Goal: Find specific page/section: Find specific page/section

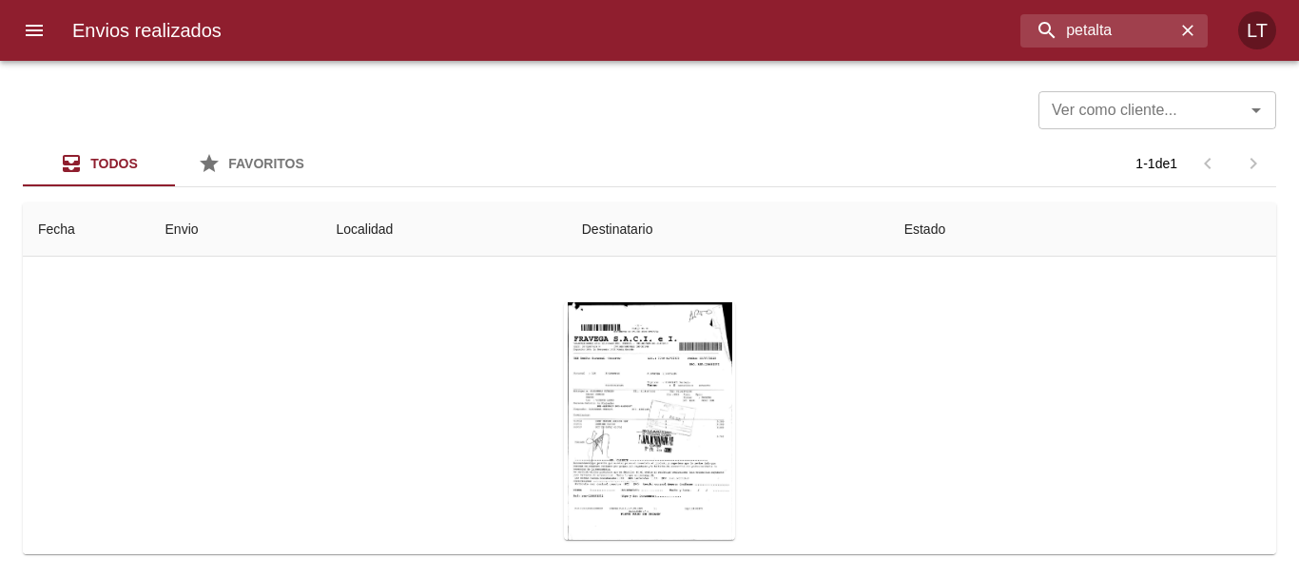
scroll to position [177, 0]
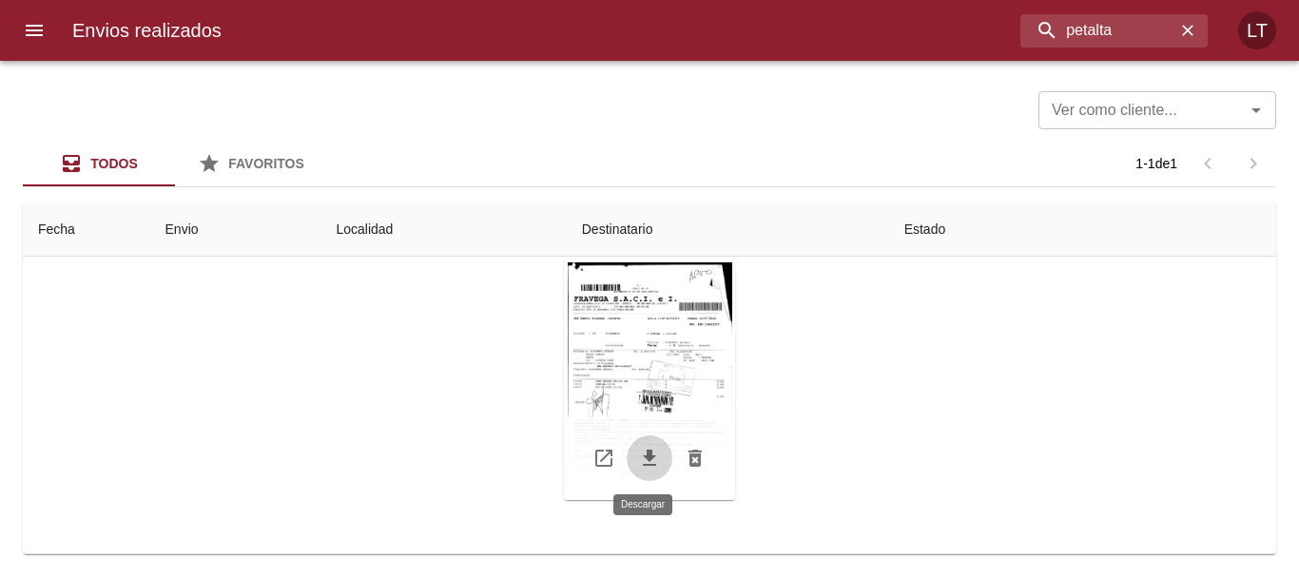
click at [644, 465] on icon "Tabla de envíos del cliente" at bounding box center [649, 458] width 13 height 16
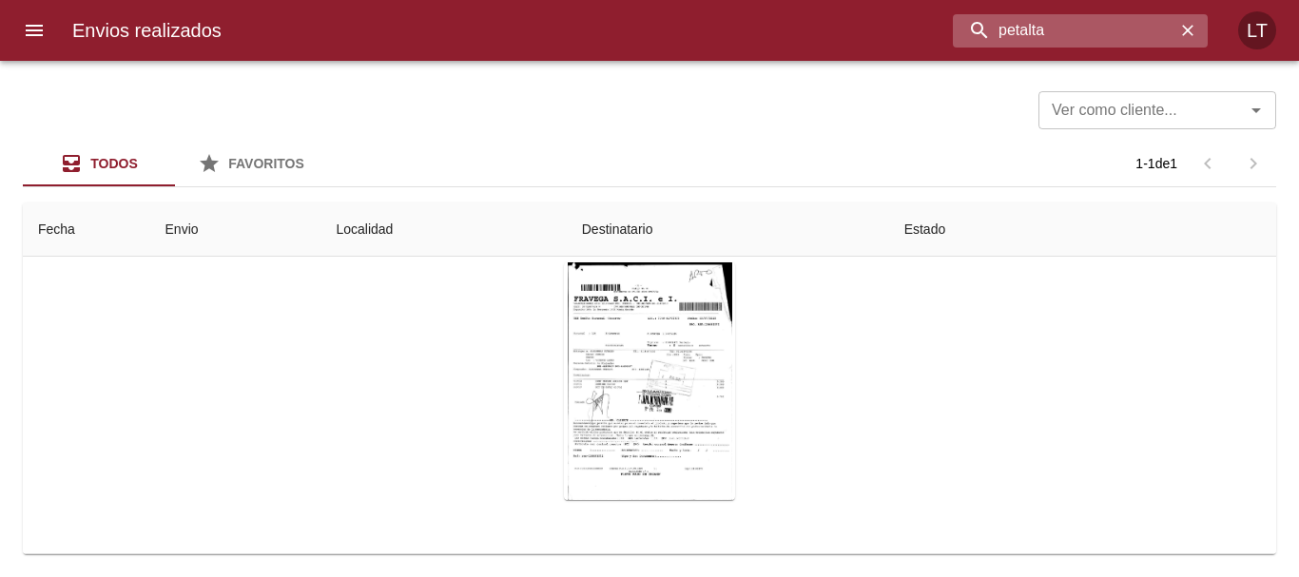
click at [1088, 40] on input "petalta" at bounding box center [1064, 30] width 223 height 33
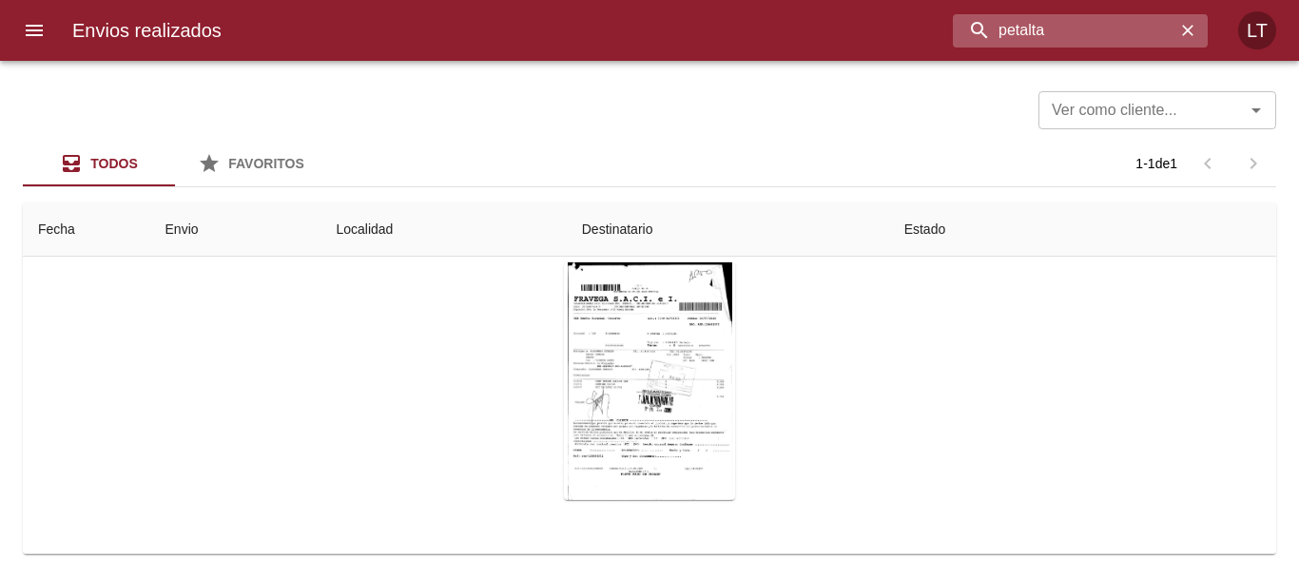
click at [1088, 40] on input "petalta" at bounding box center [1064, 30] width 223 height 33
type input "[PERSON_NAME]"
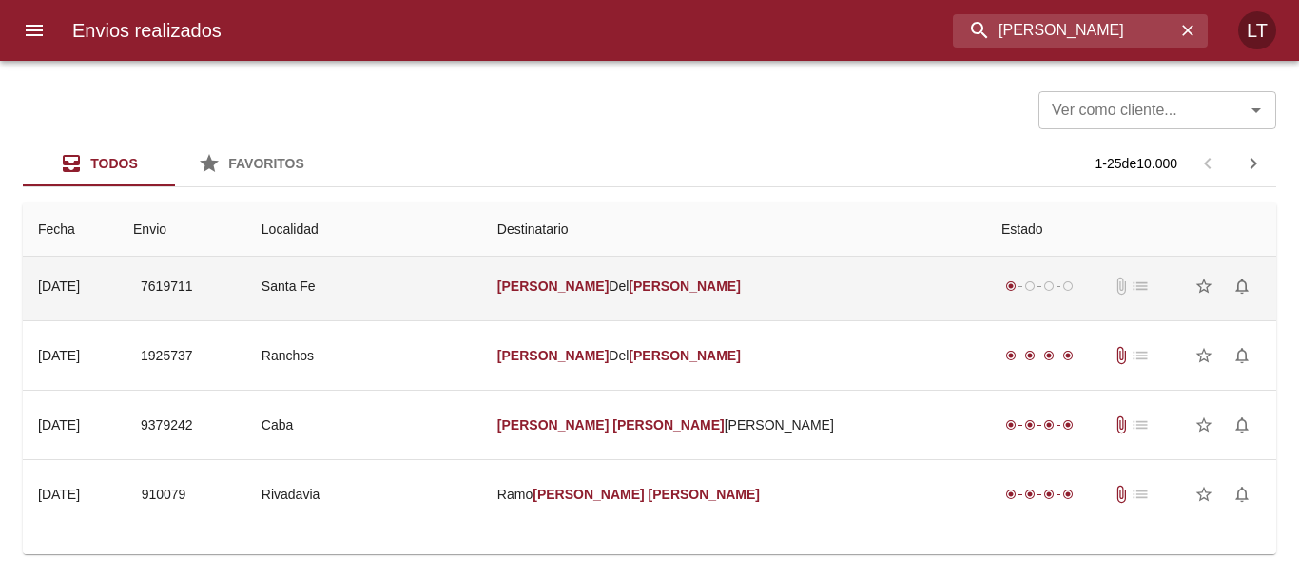
scroll to position [0, 0]
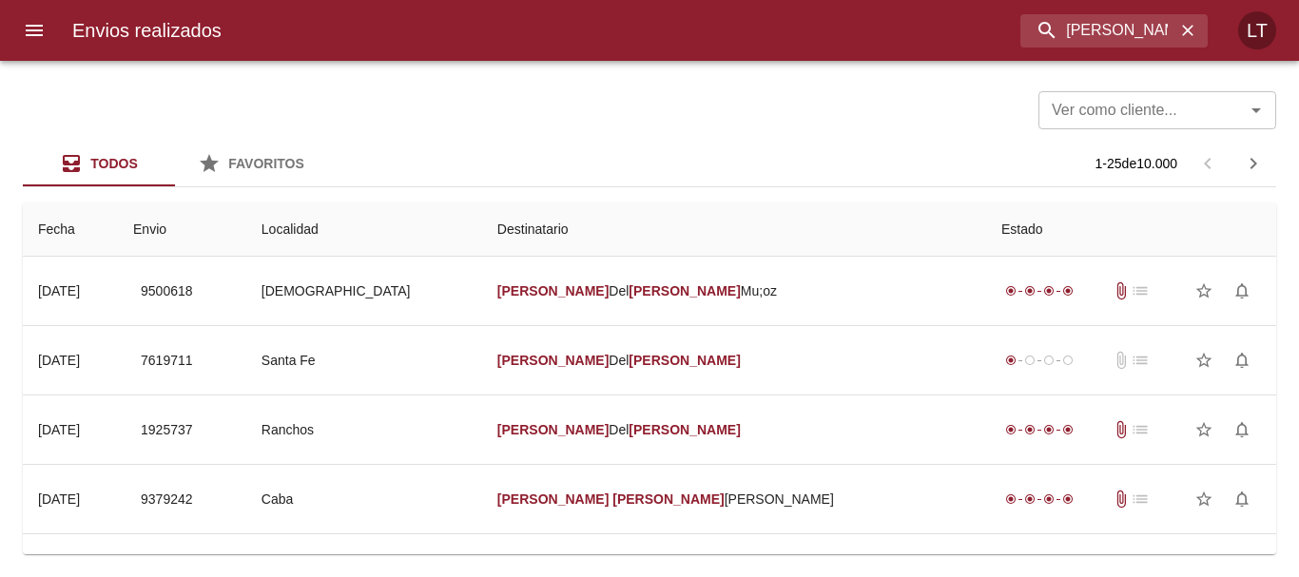
click at [1117, 110] on input "Ver como cliente..." at bounding box center [1130, 110] width 170 height 27
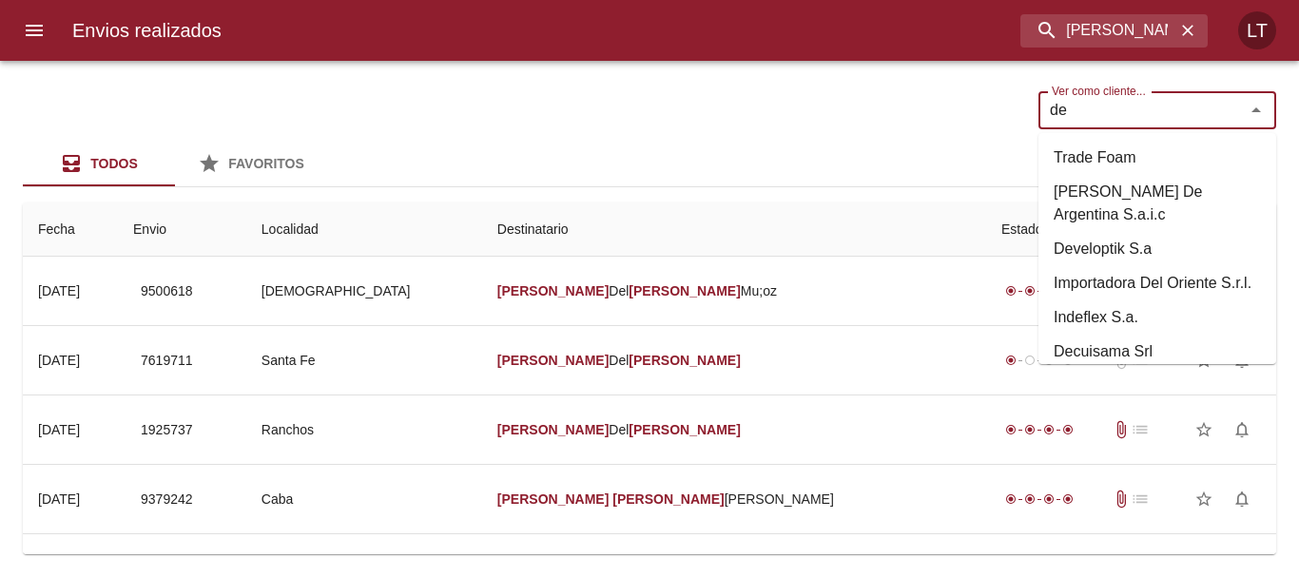
type input "d"
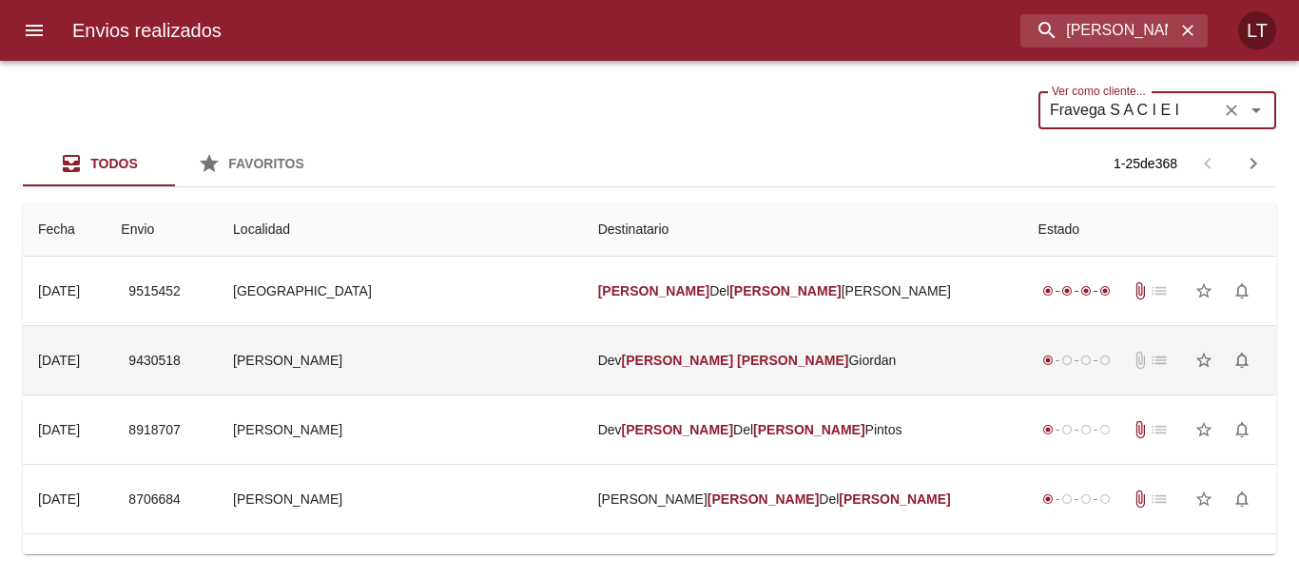
type input "Fravega S A C I E I"
click at [790, 387] on td "[PERSON_NAME]" at bounding box center [803, 360] width 440 height 68
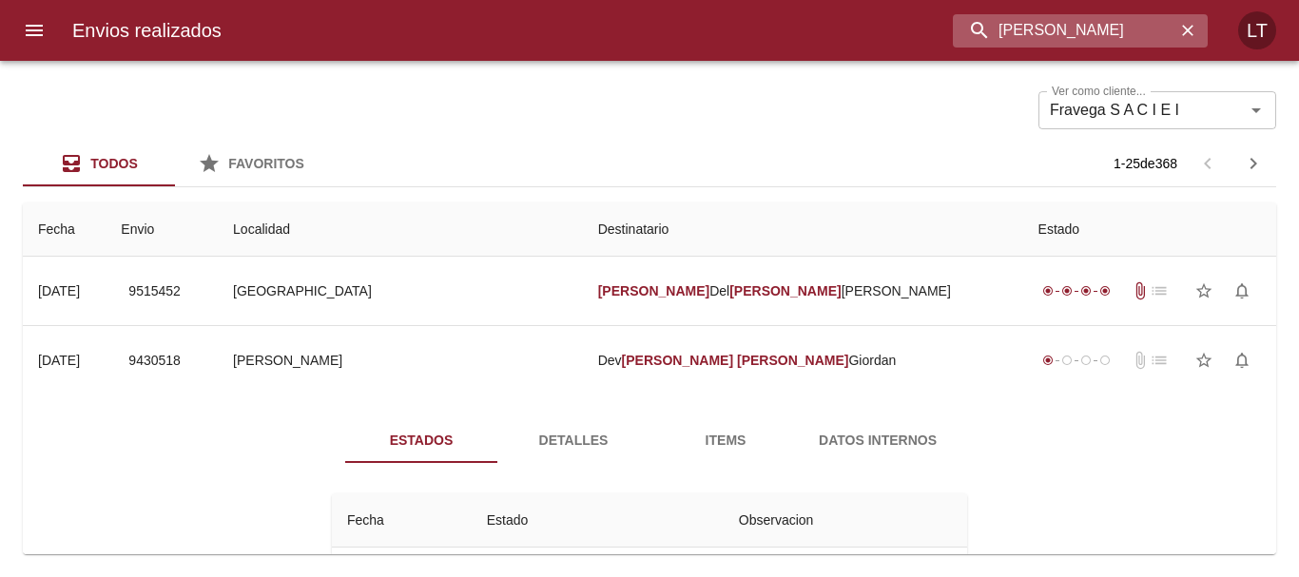
click at [1080, 29] on input "[PERSON_NAME]" at bounding box center [1064, 30] width 223 height 33
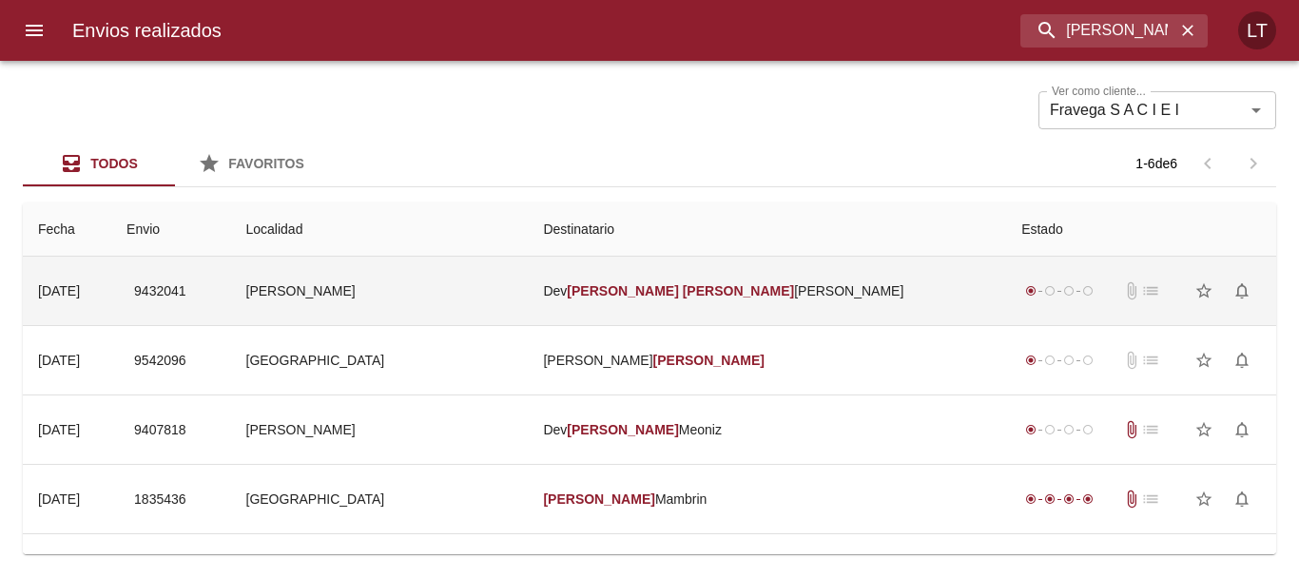
click at [856, 292] on td "Dev [PERSON_NAME]" at bounding box center [767, 291] width 478 height 68
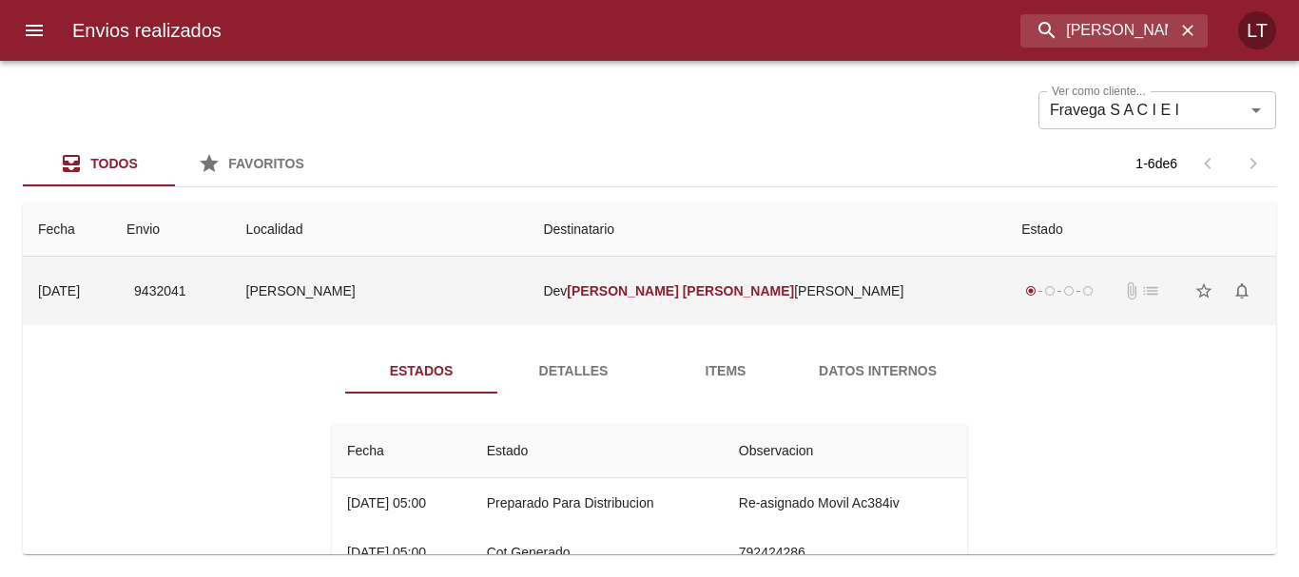
click at [856, 292] on td "Dev [PERSON_NAME]" at bounding box center [767, 291] width 478 height 68
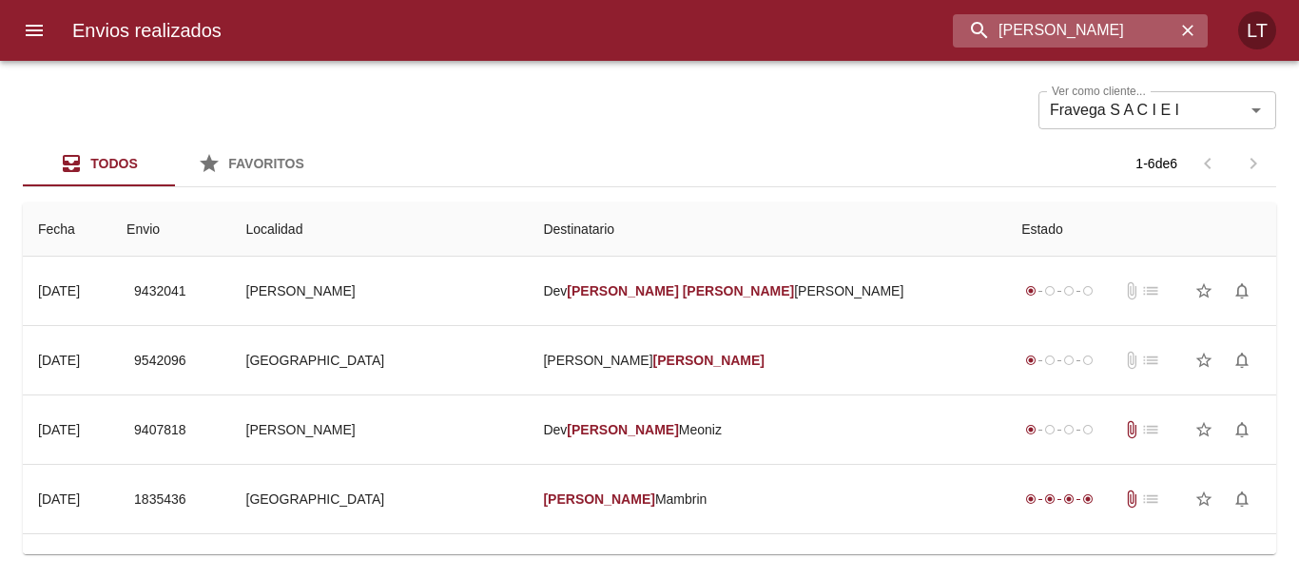
click at [1107, 36] on input "[PERSON_NAME]" at bounding box center [1064, 30] width 223 height 33
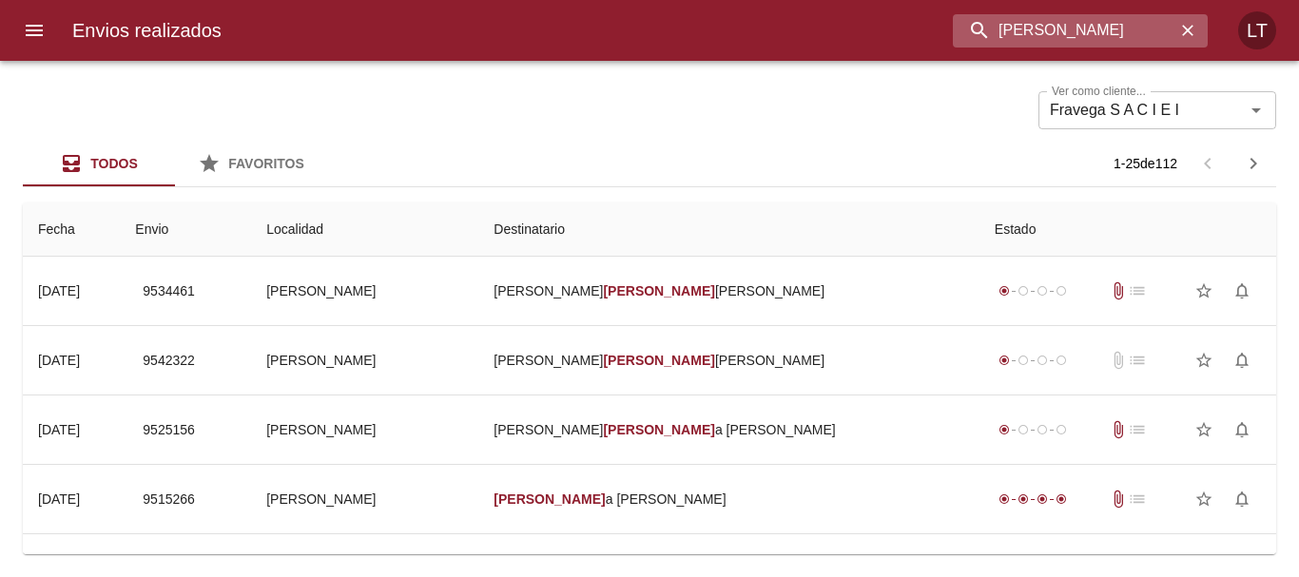
click at [1036, 14] on input "[PERSON_NAME]" at bounding box center [1064, 30] width 223 height 33
type input "[PERSON_NAME]"
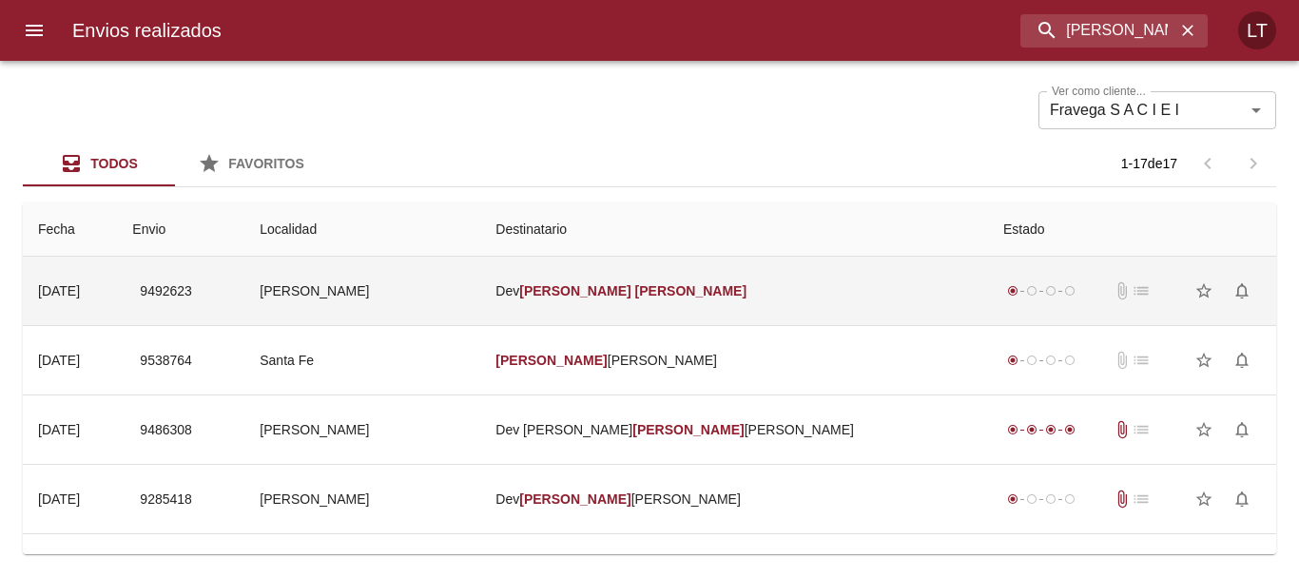
click at [837, 283] on td "Dev [PERSON_NAME]" at bounding box center [734, 291] width 508 height 68
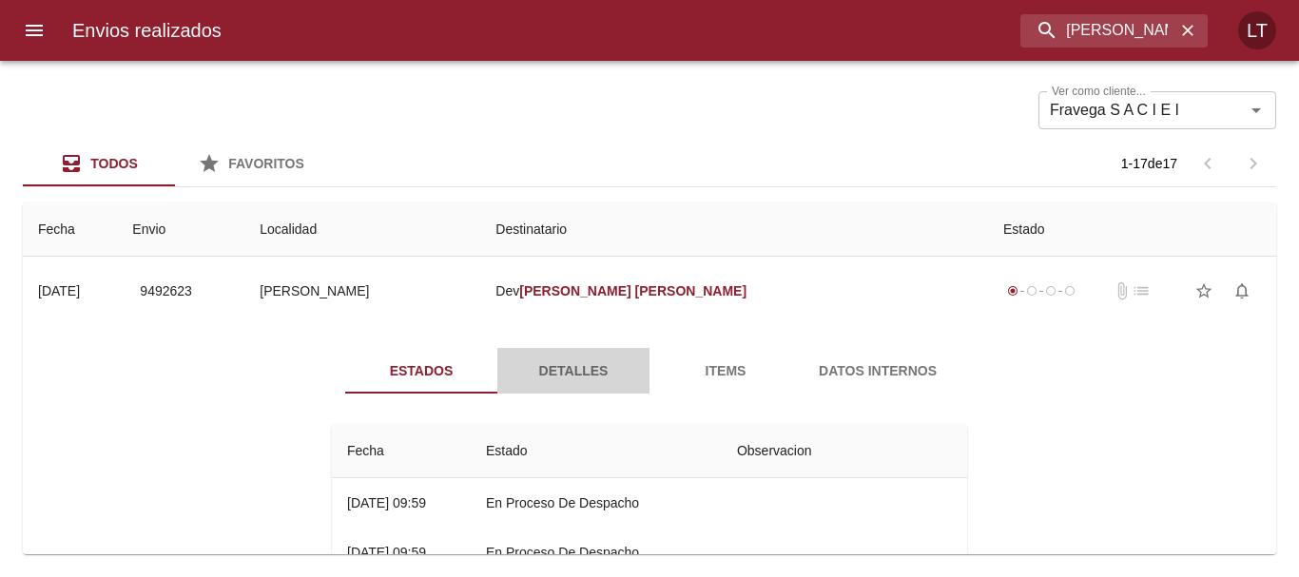
click at [548, 383] on button "Detalles" at bounding box center [574, 371] width 152 height 46
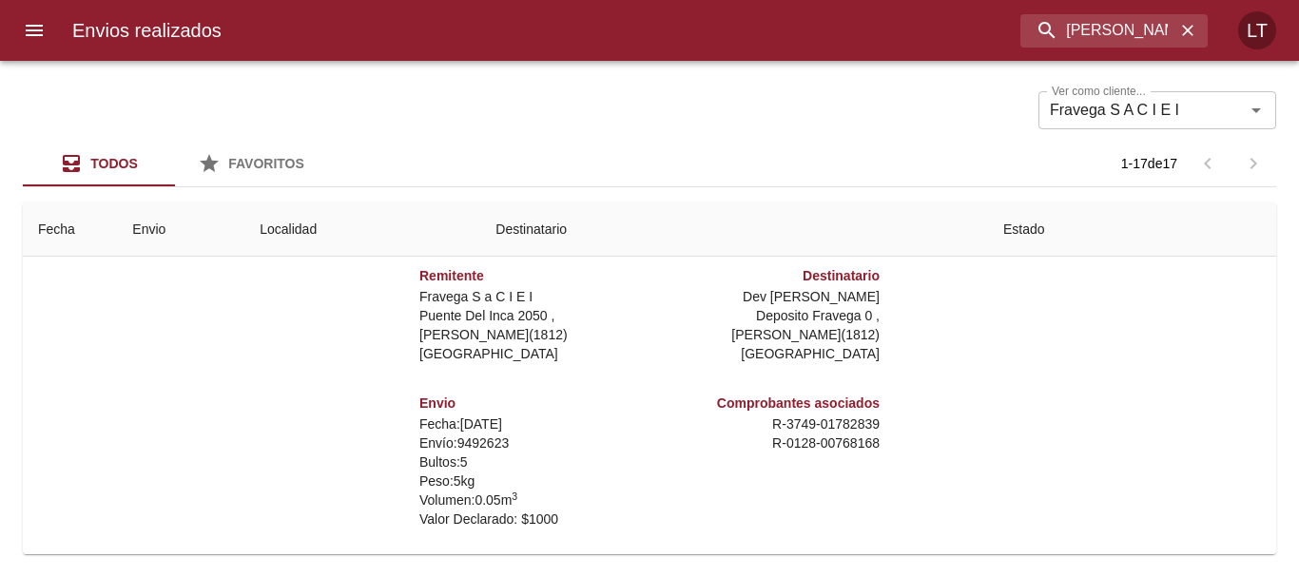
scroll to position [95, 0]
